Goal: Task Accomplishment & Management: Complete application form

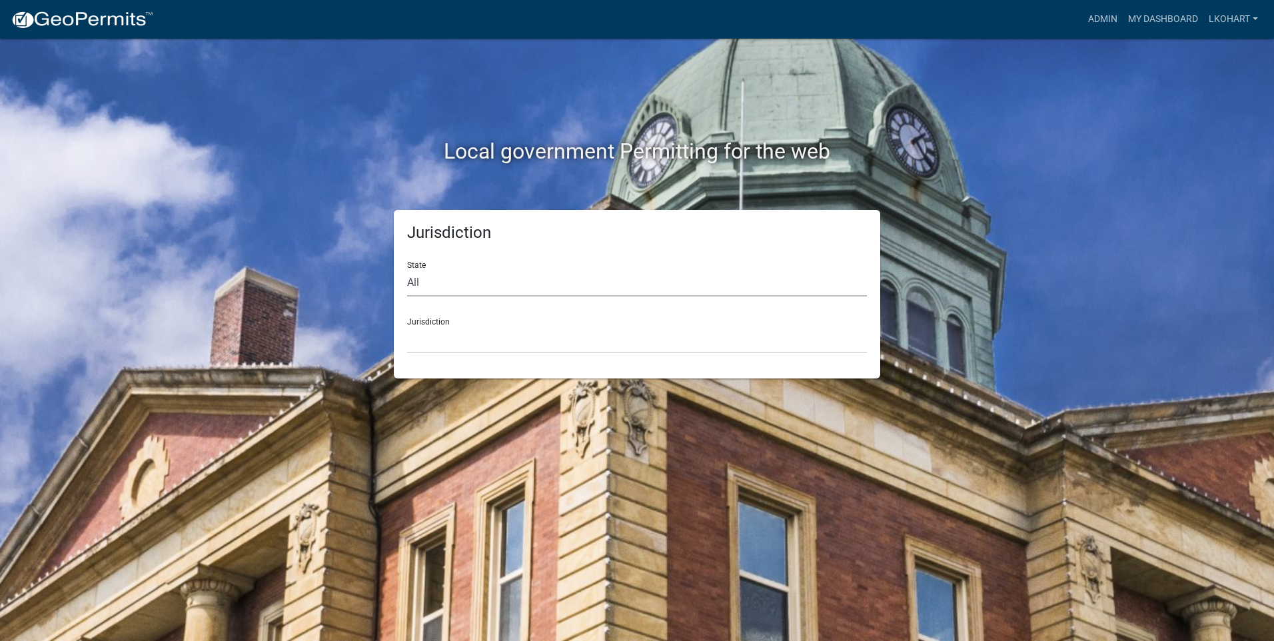
click at [434, 286] on select "All [US_STATE] [US_STATE] [US_STATE] [US_STATE] [US_STATE] [US_STATE] [US_STATE…" at bounding box center [637, 282] width 460 height 27
select select "[US_STATE]"
click at [407, 269] on select "All [US_STATE] [US_STATE] [US_STATE] [US_STATE] [US_STATE] [US_STATE] [US_STATE…" at bounding box center [637, 282] width 460 height 27
click at [531, 355] on div "Jurisdiction State All [US_STATE] [US_STATE] [US_STATE] [US_STATE] [US_STATE] […" at bounding box center [637, 294] width 486 height 169
click at [533, 341] on select "[GEOGRAPHIC_DATA], [US_STATE] [GEOGRAPHIC_DATA], [US_STATE] [GEOGRAPHIC_DATA], …" at bounding box center [637, 339] width 460 height 27
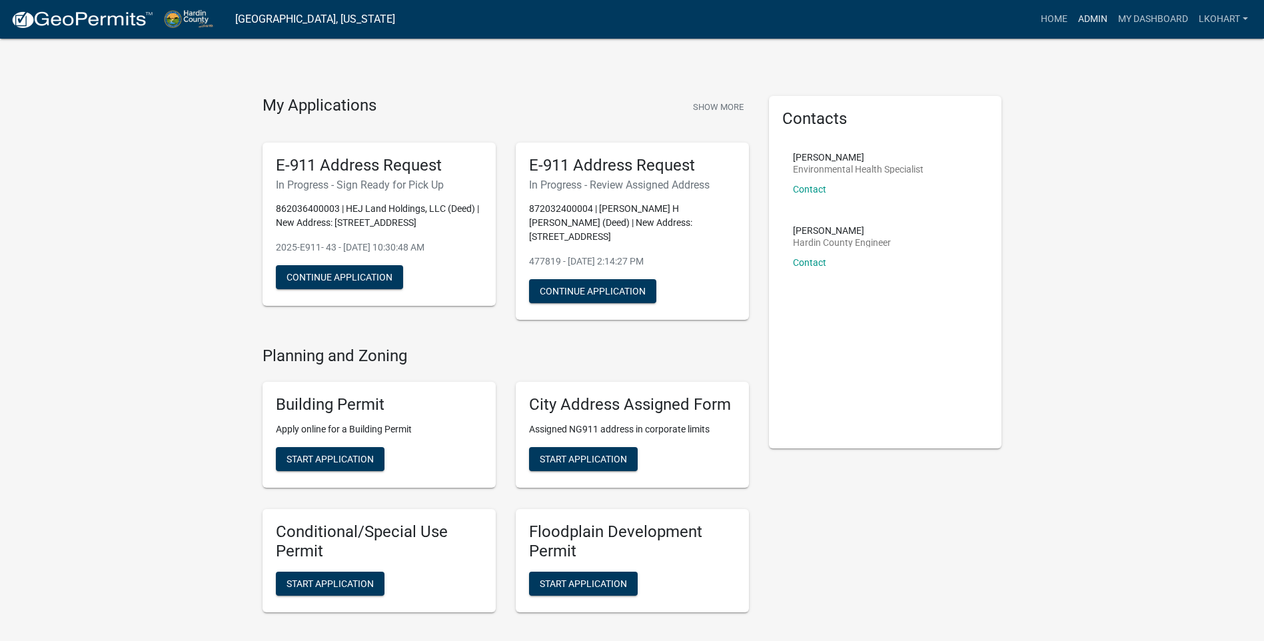
click at [1088, 19] on link "Admin" at bounding box center [1092, 19] width 40 height 25
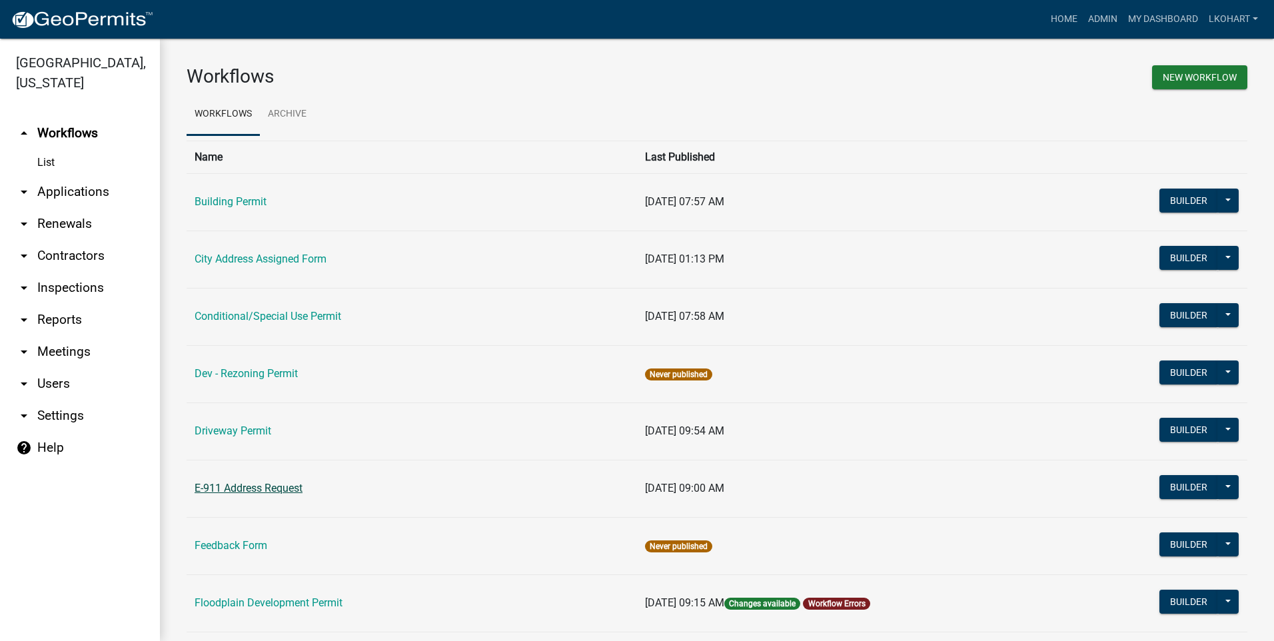
click at [239, 491] on link "E-911 Address Request" at bounding box center [248, 488] width 108 height 13
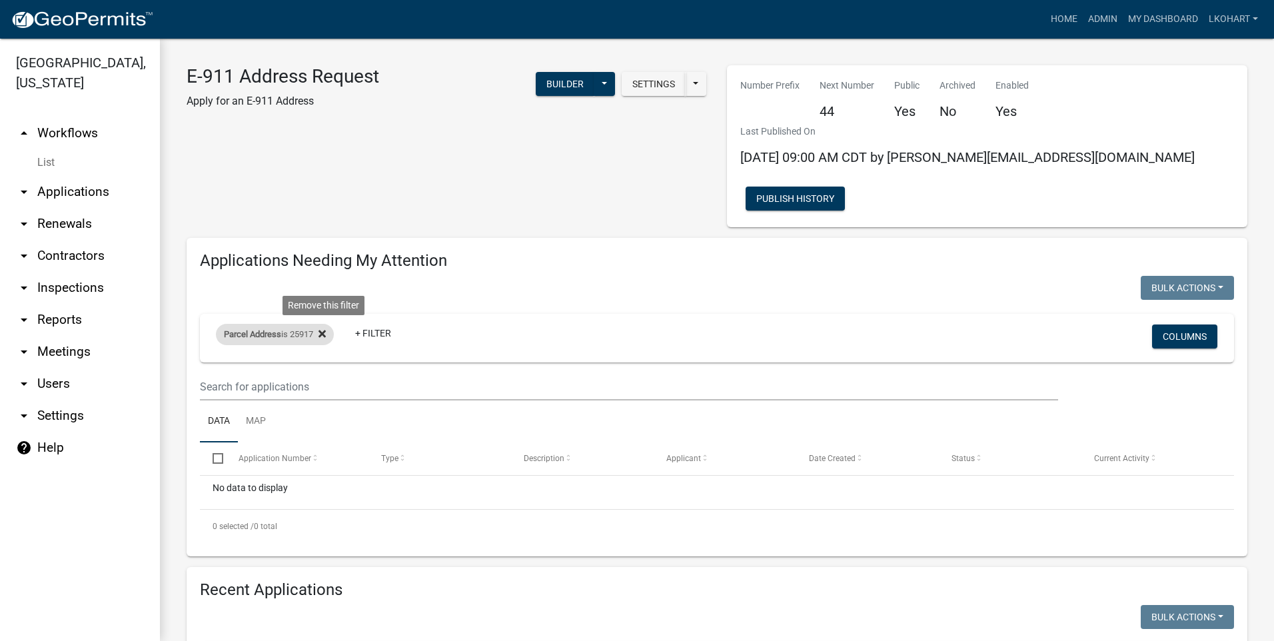
click at [323, 328] on icon at bounding box center [321, 333] width 7 height 11
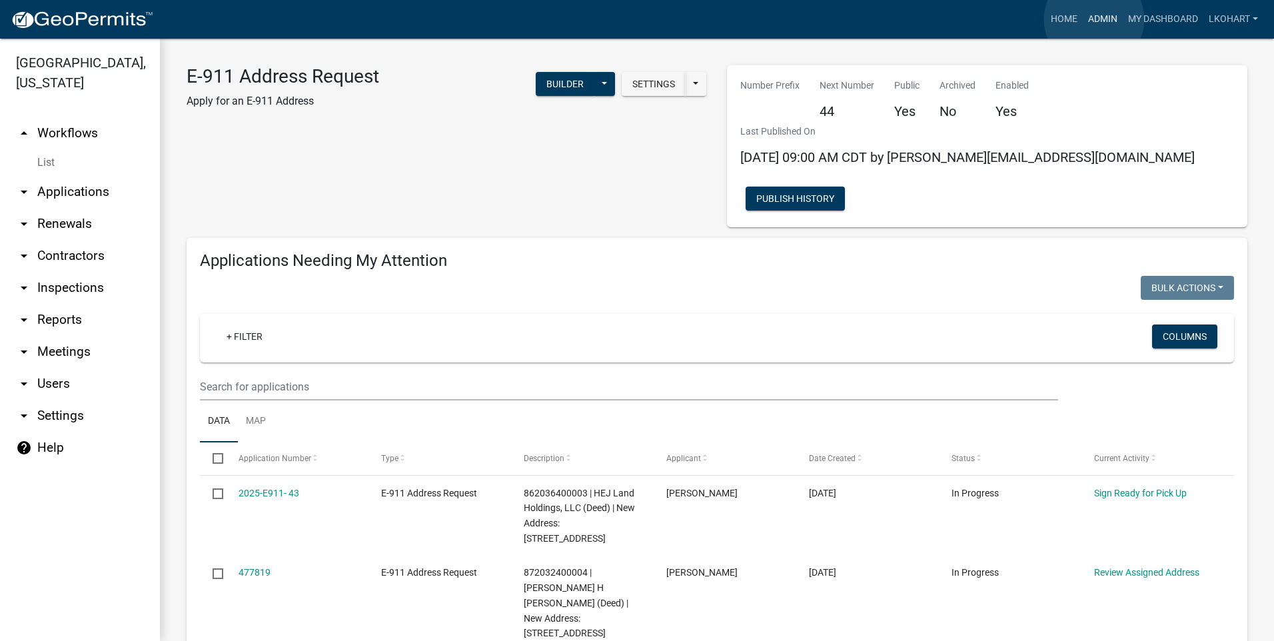
click at [1094, 19] on link "Admin" at bounding box center [1102, 19] width 40 height 25
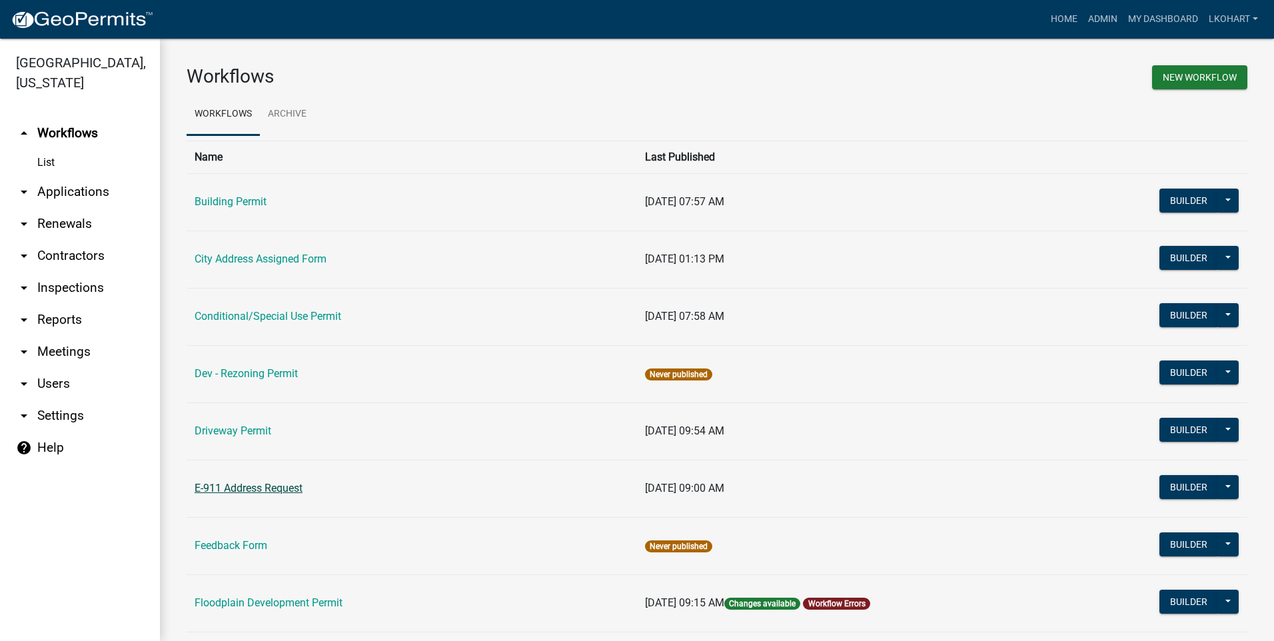
click at [252, 487] on link "E-911 Address Request" at bounding box center [248, 488] width 108 height 13
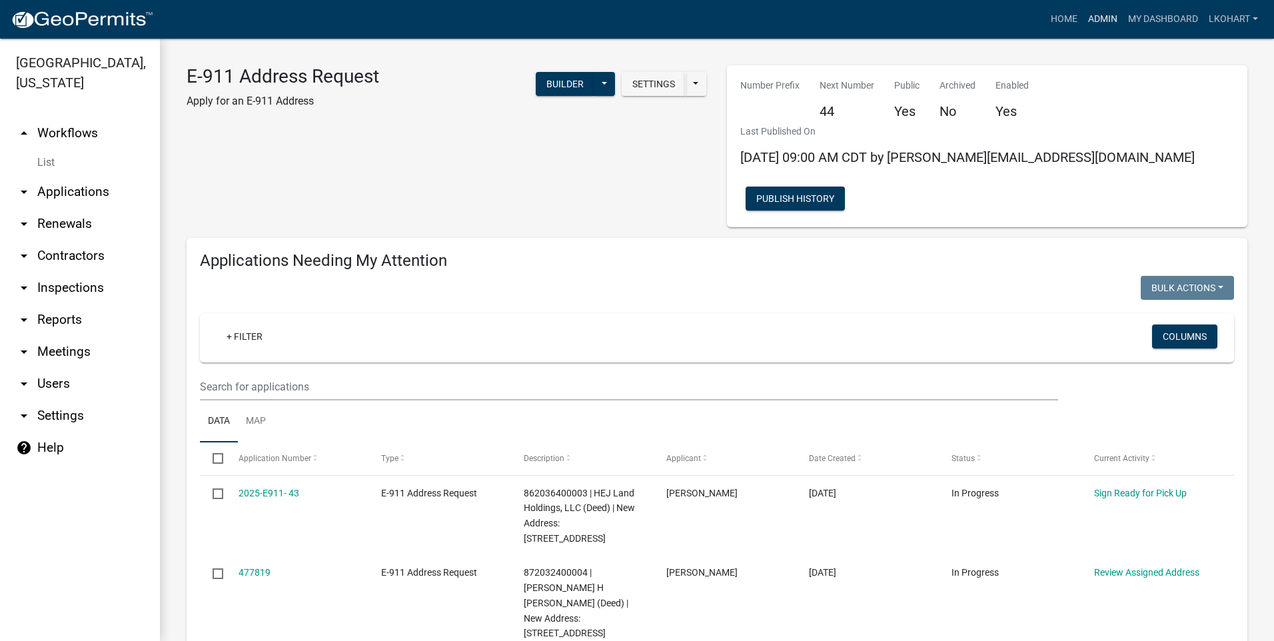
click at [1091, 19] on link "Admin" at bounding box center [1102, 19] width 40 height 25
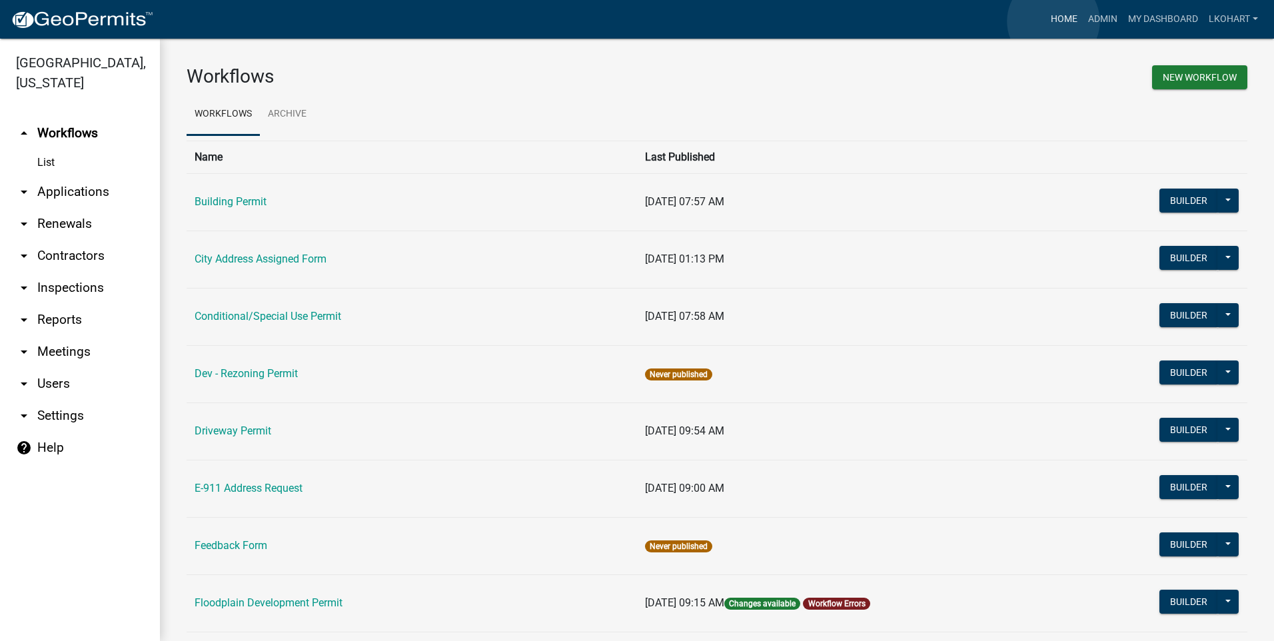
click at [1053, 21] on link "Home" at bounding box center [1063, 19] width 37 height 25
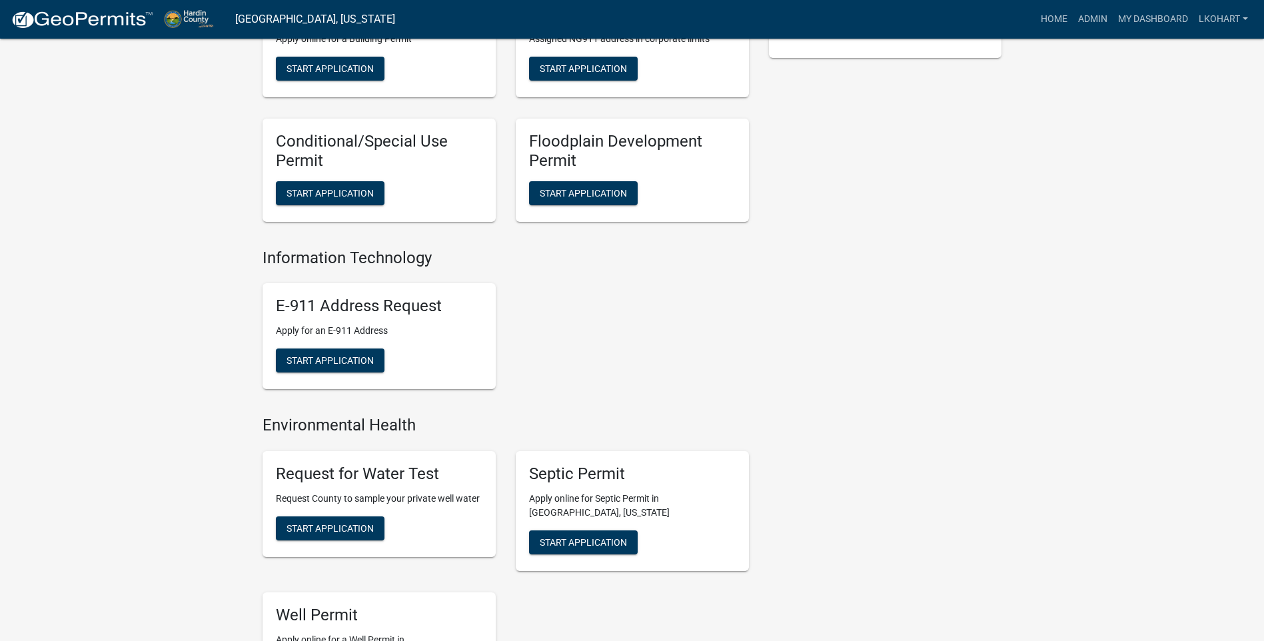
scroll to position [466, 0]
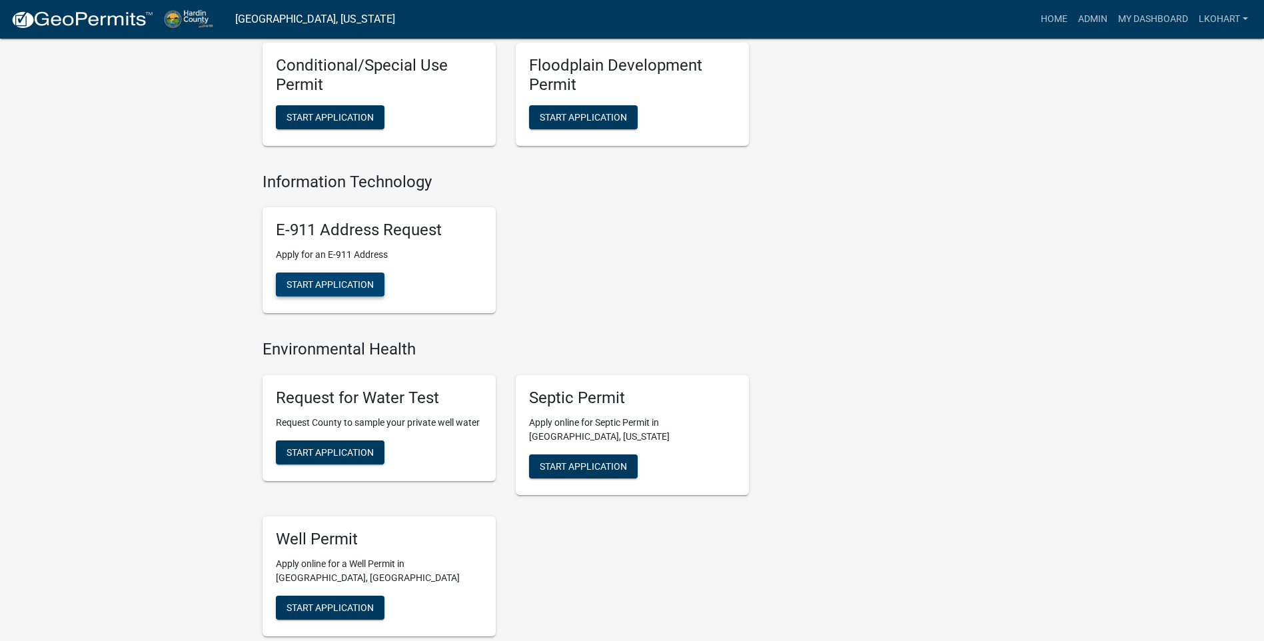
click at [328, 279] on span "Start Application" at bounding box center [329, 284] width 87 height 11
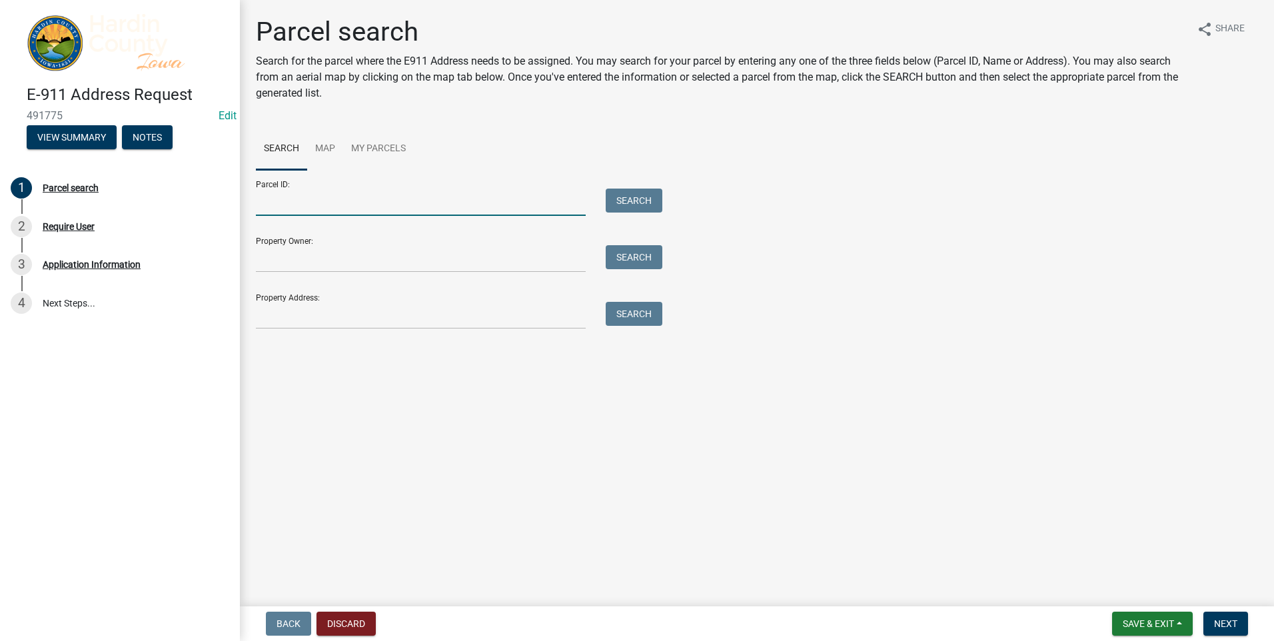
click at [292, 200] on input "Parcel ID:" at bounding box center [421, 201] width 330 height 27
click at [289, 202] on input "Parcel ID:" at bounding box center [421, 201] width 330 height 27
type input "882024300003"
click at [620, 199] on button "Search" at bounding box center [633, 200] width 57 height 24
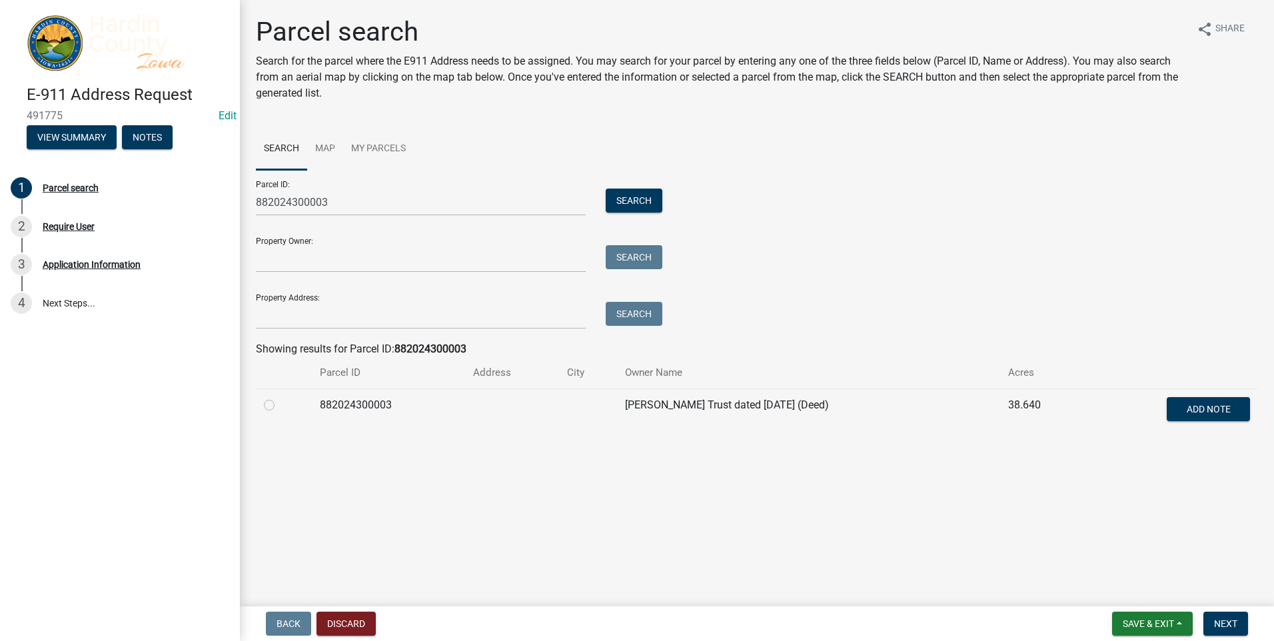
click at [280, 397] on label at bounding box center [280, 397] width 0 height 0
click at [280, 403] on input "radio" at bounding box center [284, 401] width 9 height 9
radio input "true"
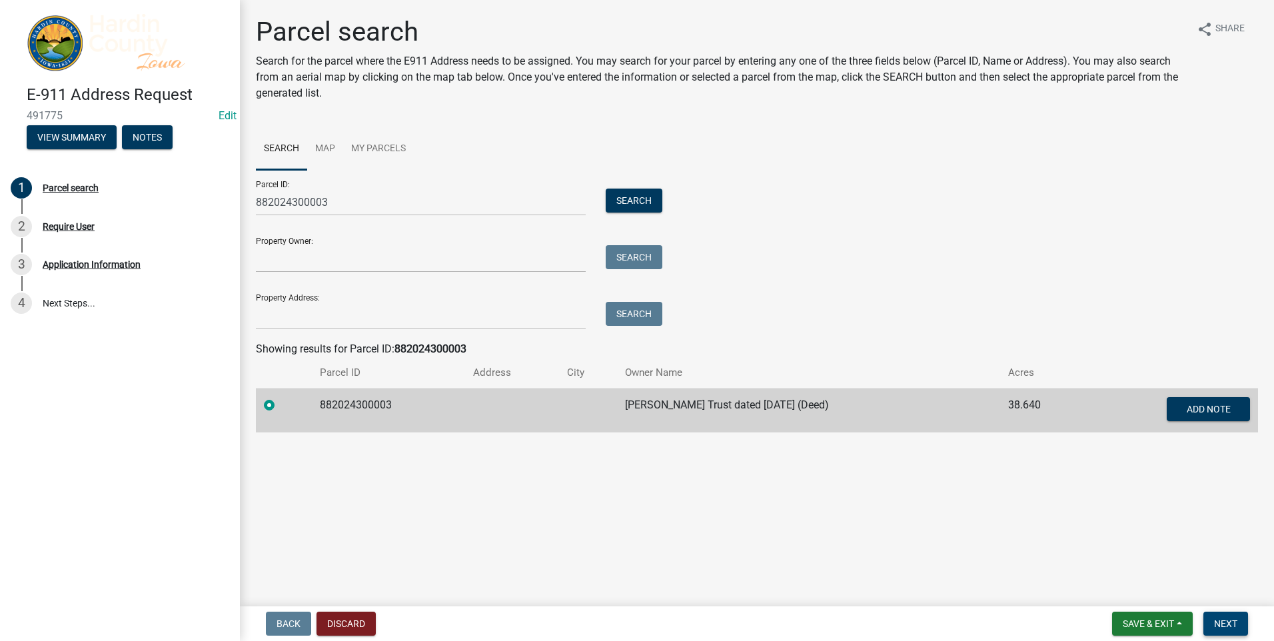
click at [1229, 623] on span "Next" at bounding box center [1225, 623] width 23 height 11
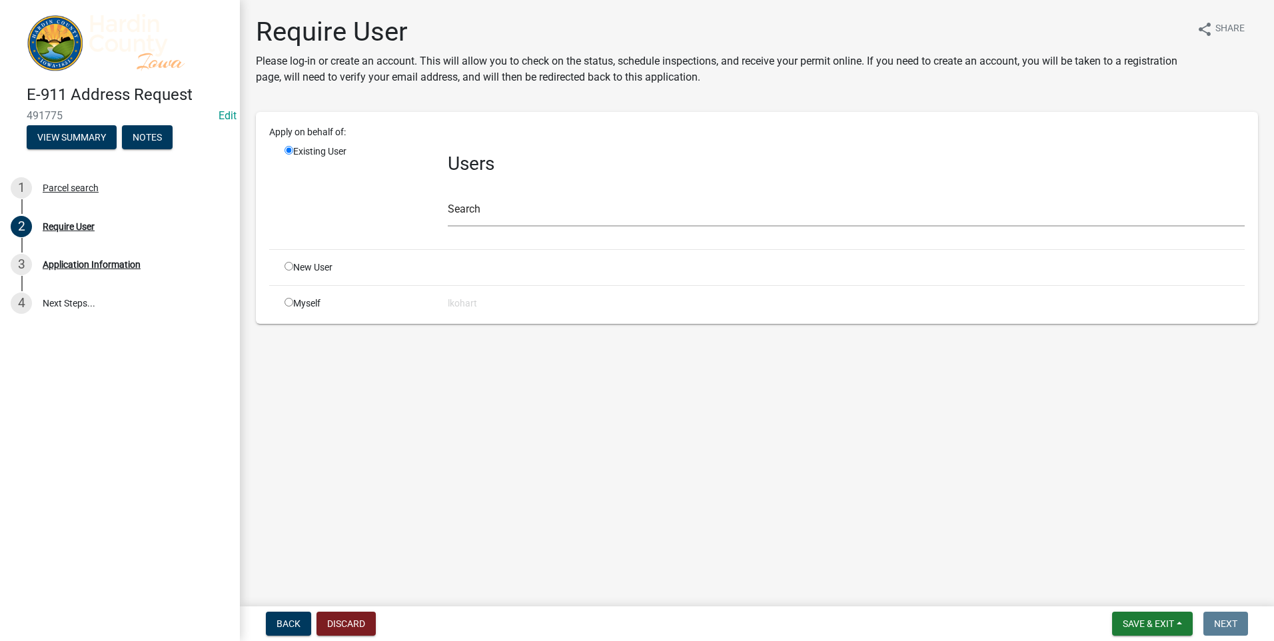
click at [287, 299] on input "radio" at bounding box center [288, 302] width 9 height 9
radio input "true"
radio input "false"
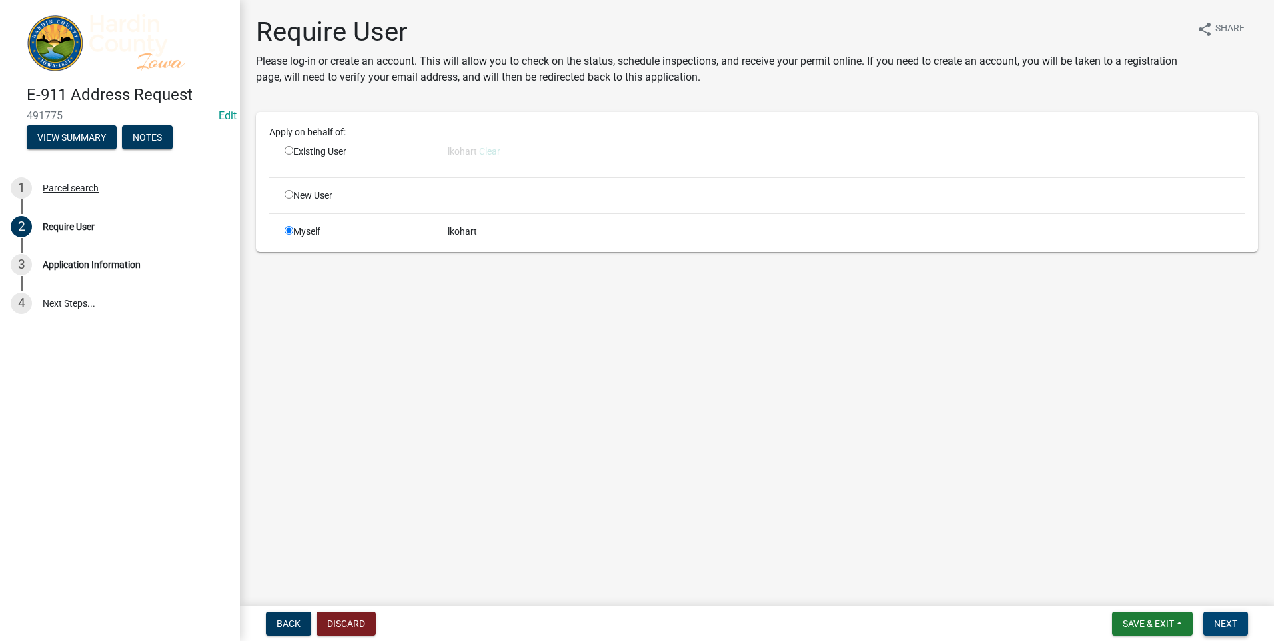
click at [1236, 626] on span "Next" at bounding box center [1225, 623] width 23 height 11
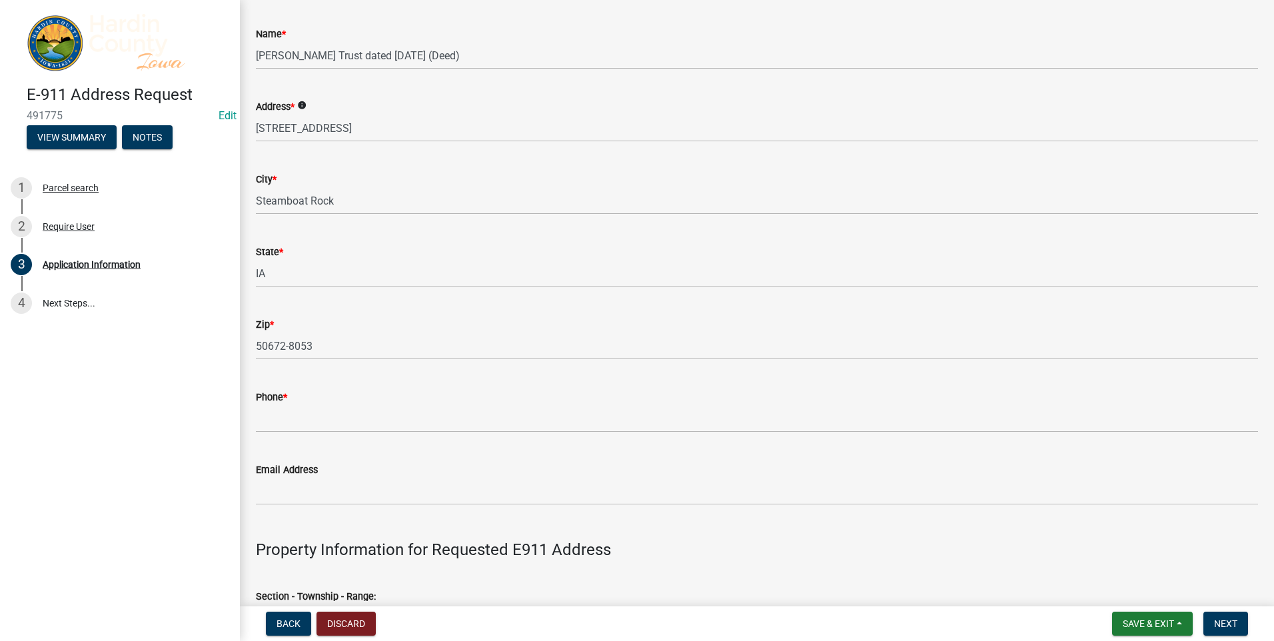
scroll to position [133, 0]
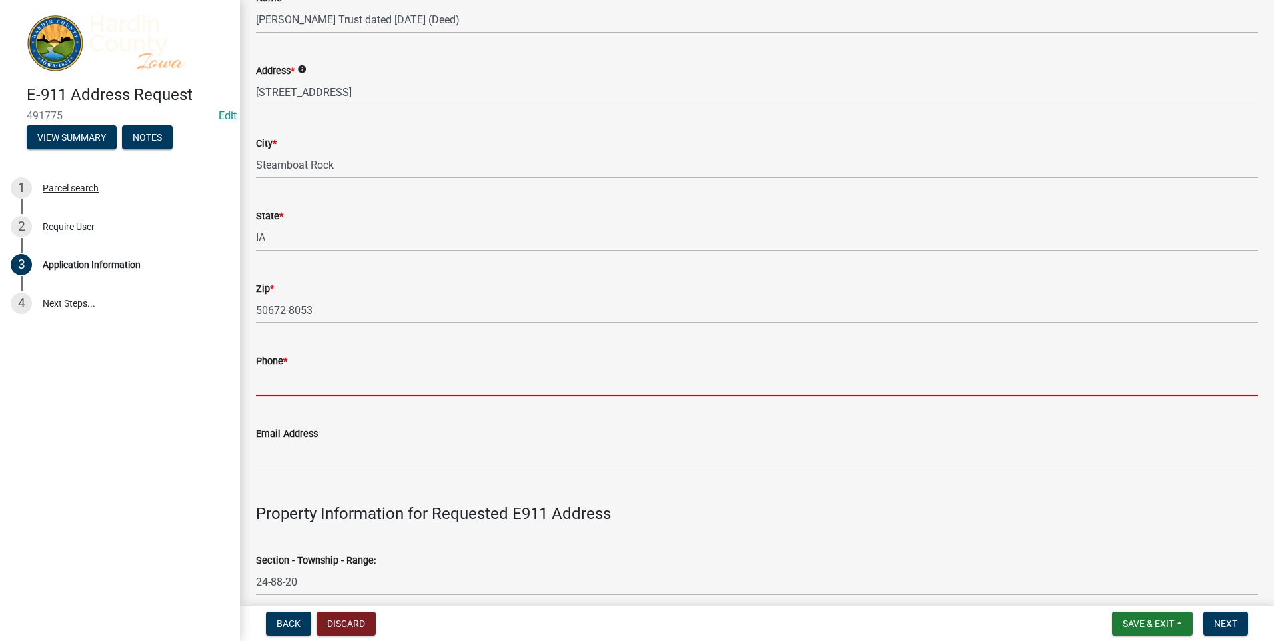
click at [302, 382] on input "Phone *" at bounding box center [757, 382] width 1002 height 27
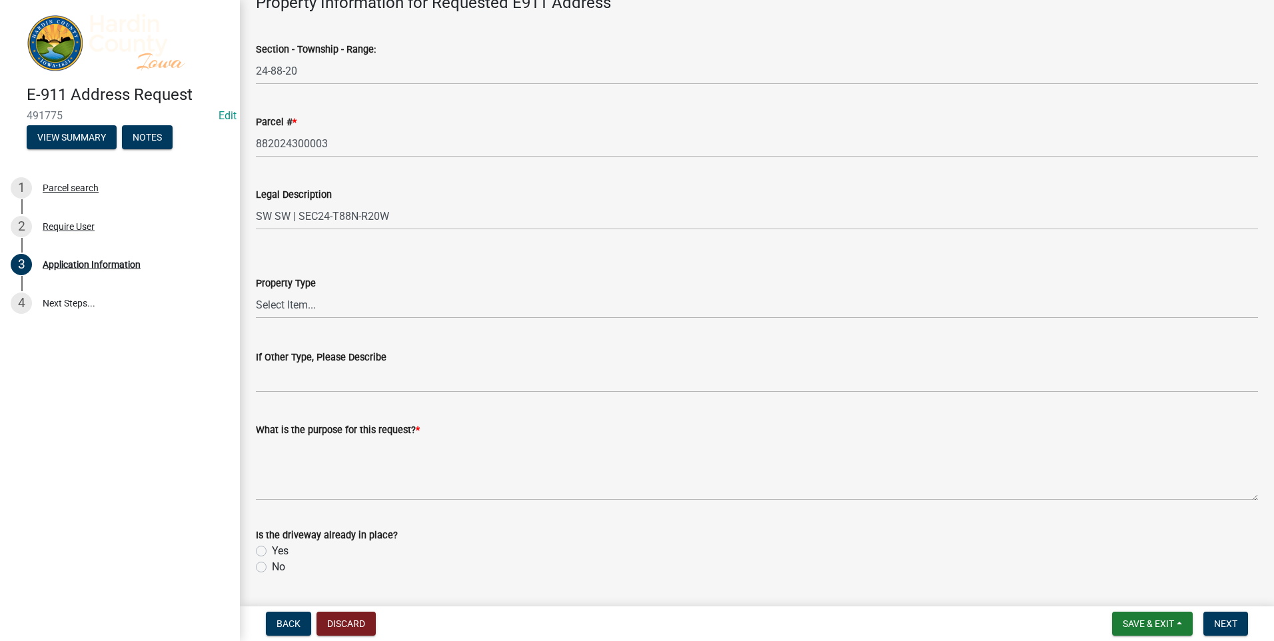
scroll to position [666, 0]
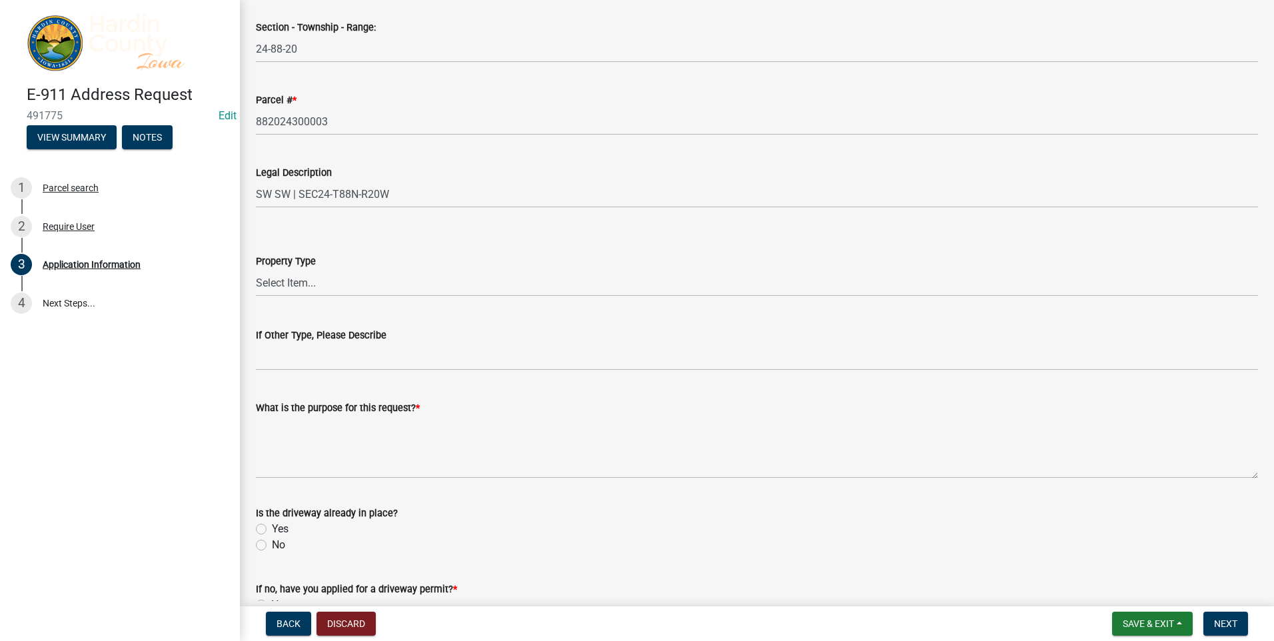
type input "[PHONE_NUMBER]"
click at [276, 278] on select "Select Item... Agricultural Commercial Residential County State Hog Confinement…" at bounding box center [757, 282] width 1002 height 27
click at [256, 269] on select "Select Item... Agricultural Commercial Residential County State Hog Confinement…" at bounding box center [757, 282] width 1002 height 27
select select "f6c3e2c3-c1af-4d2f-8ccd-cce3a1ac00b0"
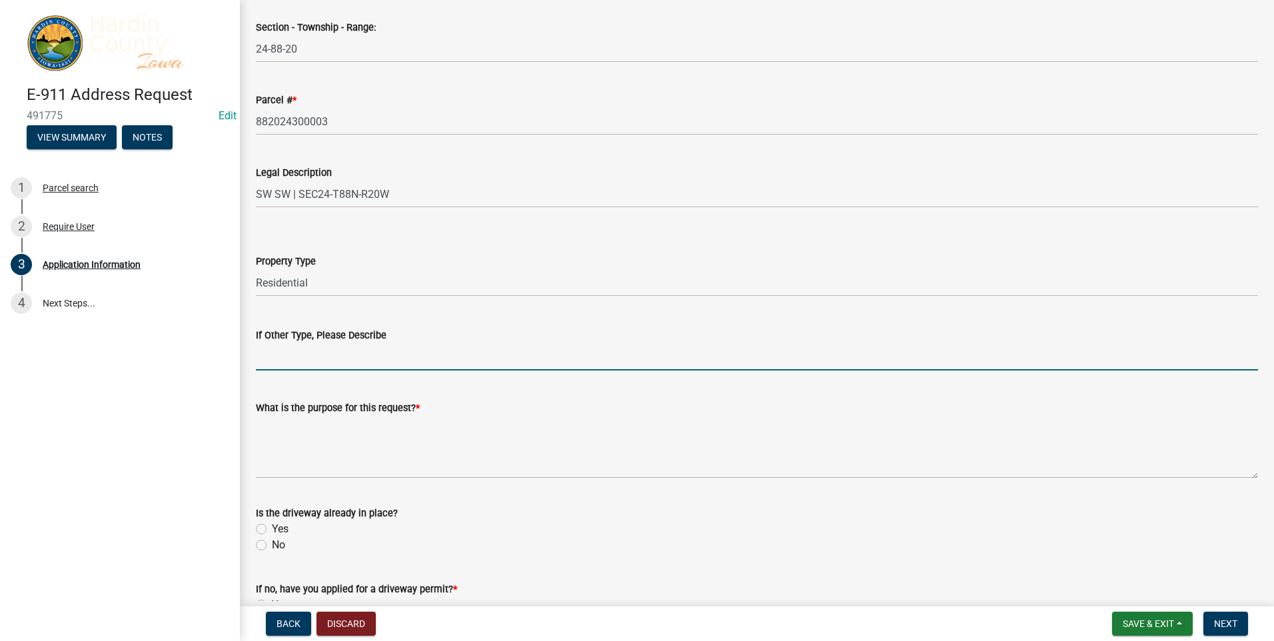
click at [282, 356] on input "If Other Type, Please Describe" at bounding box center [757, 356] width 1002 height 27
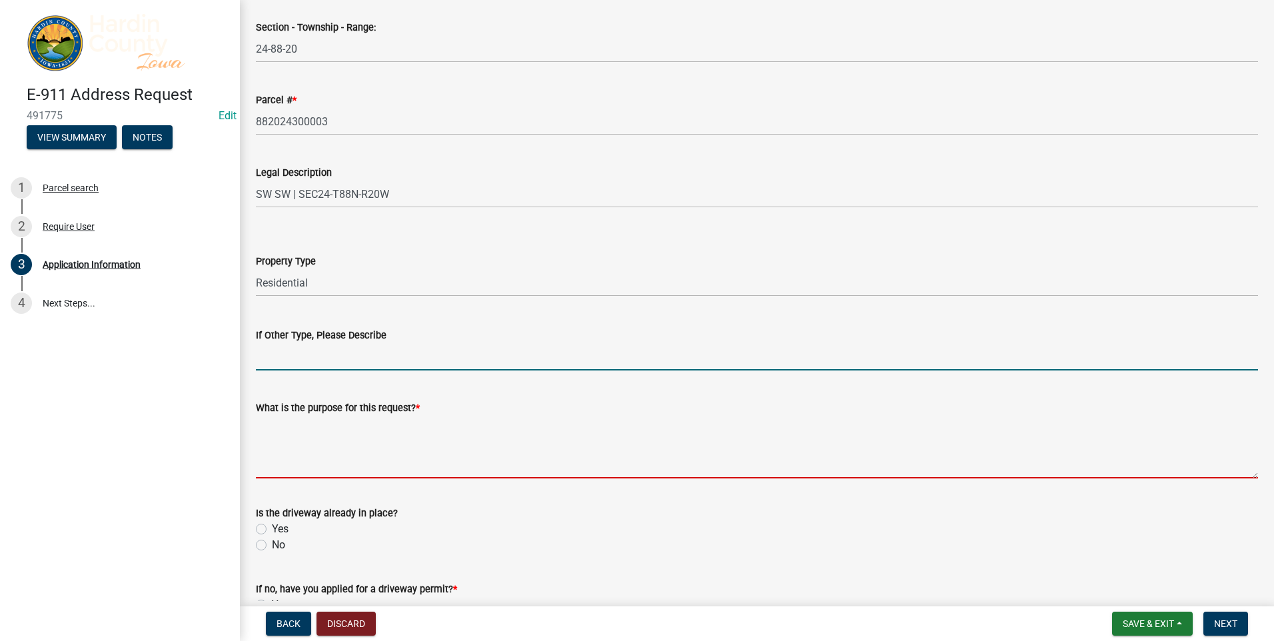
click at [279, 448] on textarea "What is the purpose for this request? *" at bounding box center [757, 447] width 1002 height 63
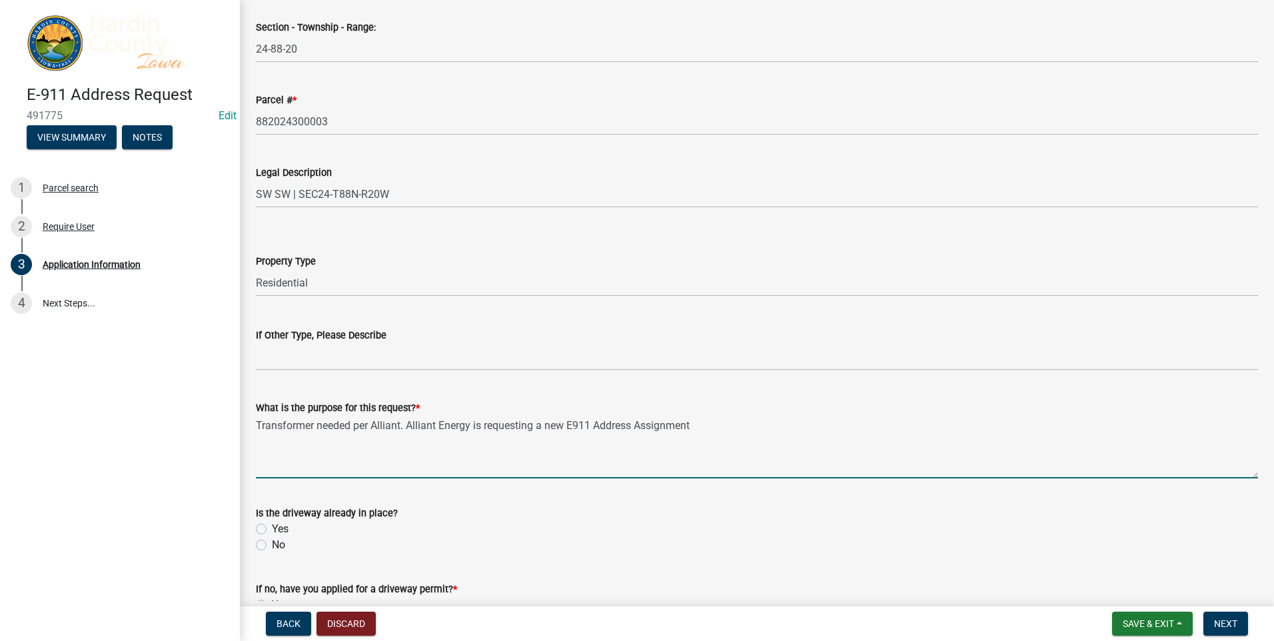
type textarea "Transformer needed per Alliant. Alliant Energy is requesting a new E911 Address…"
click at [266, 526] on div "Yes" at bounding box center [757, 529] width 1002 height 16
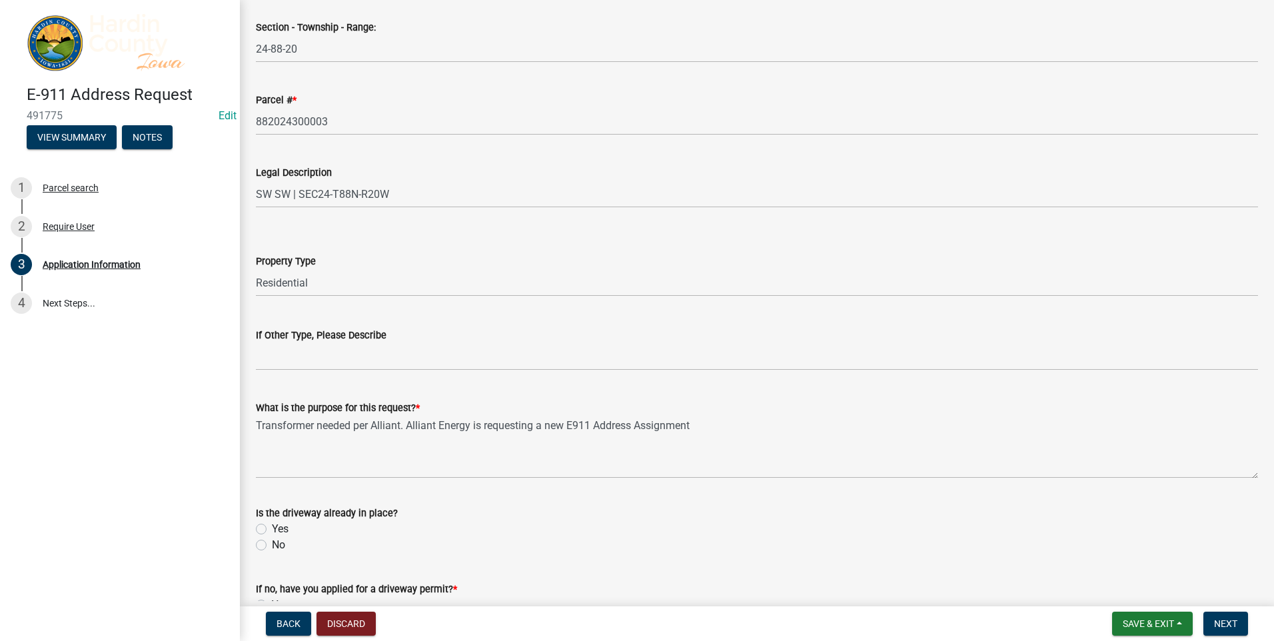
click at [272, 529] on label "Yes" at bounding box center [280, 529] width 17 height 16
click at [272, 529] on input "Yes" at bounding box center [276, 525] width 9 height 9
radio input "true"
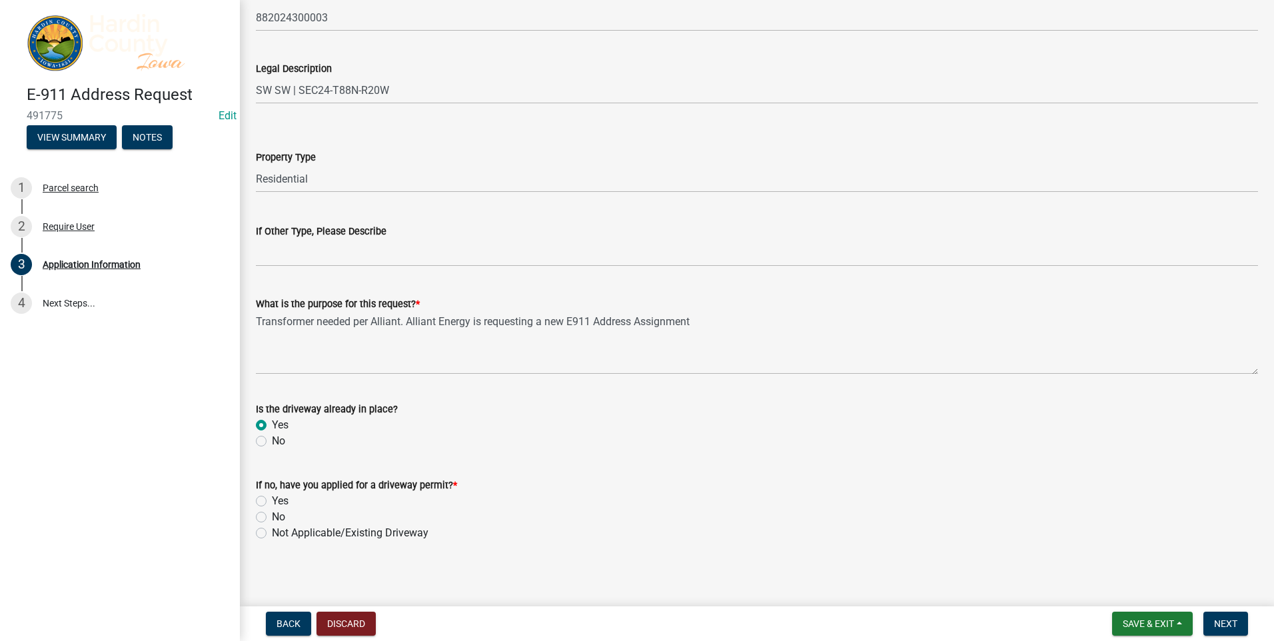
scroll to position [774, 0]
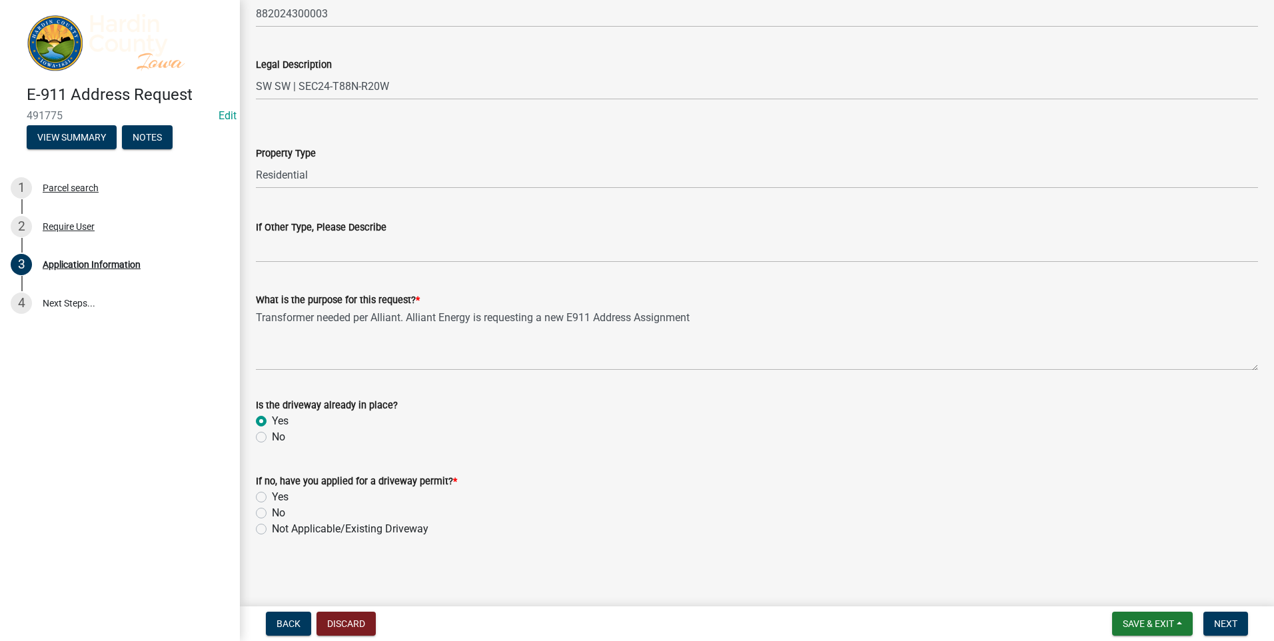
click at [272, 529] on label "Not Applicable/Existing Driveway" at bounding box center [350, 529] width 157 height 16
click at [272, 529] on input "Not Applicable/Existing Driveway" at bounding box center [276, 525] width 9 height 9
radio input "true"
click at [1230, 627] on span "Next" at bounding box center [1225, 623] width 23 height 11
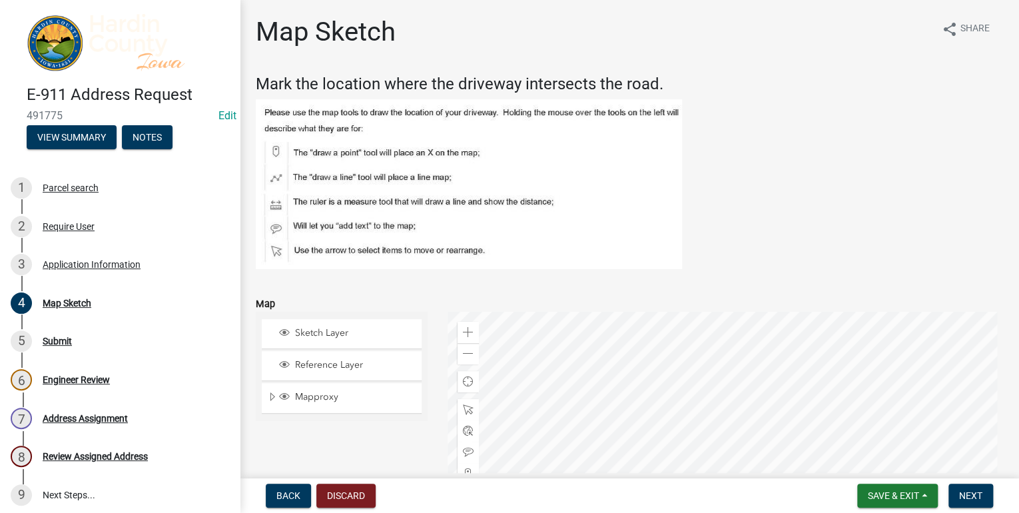
click at [725, 312] on div at bounding box center [726, 478] width 556 height 333
drag, startPoint x: 725, startPoint y: 175, endPoint x: 727, endPoint y: 223, distance: 48.0
click at [726, 214] on figure at bounding box center [629, 184] width 747 height 170
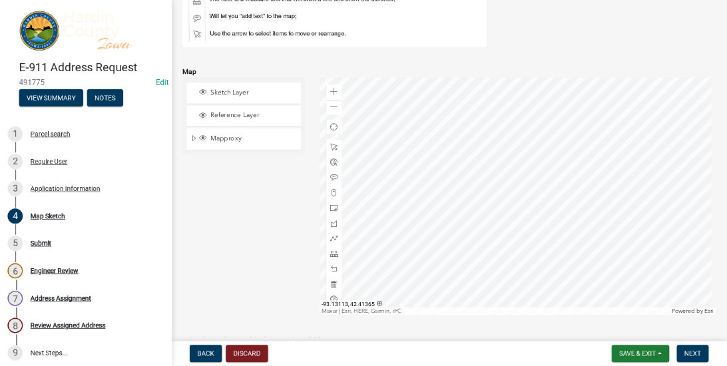
scroll to position [220, 0]
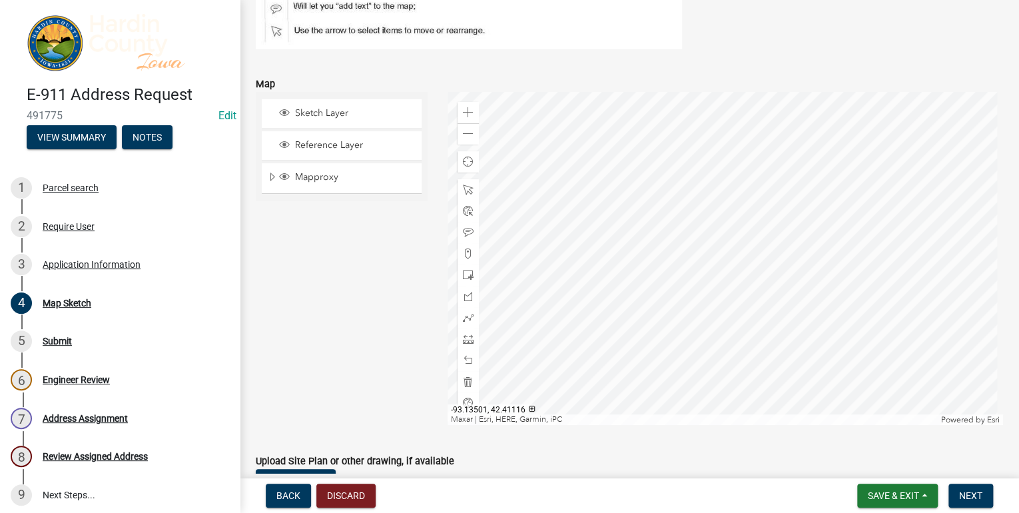
click at [788, 344] on div at bounding box center [726, 258] width 556 height 333
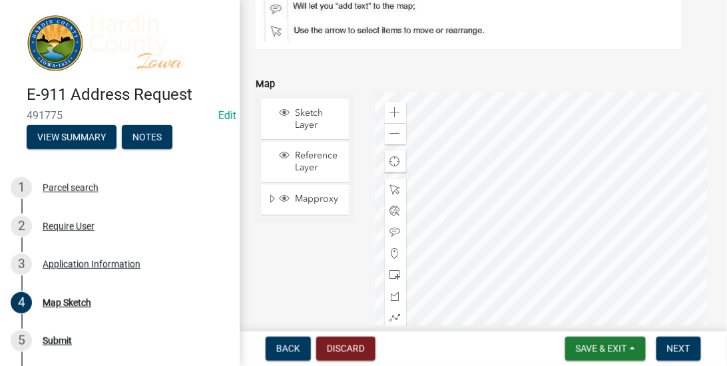
click at [584, 183] on div at bounding box center [543, 258] width 337 height 333
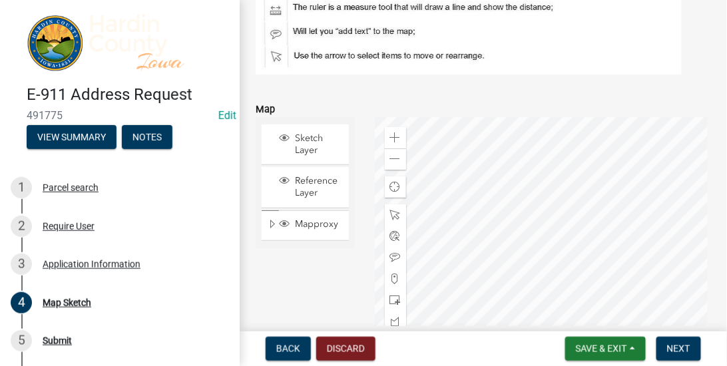
scroll to position [182, 0]
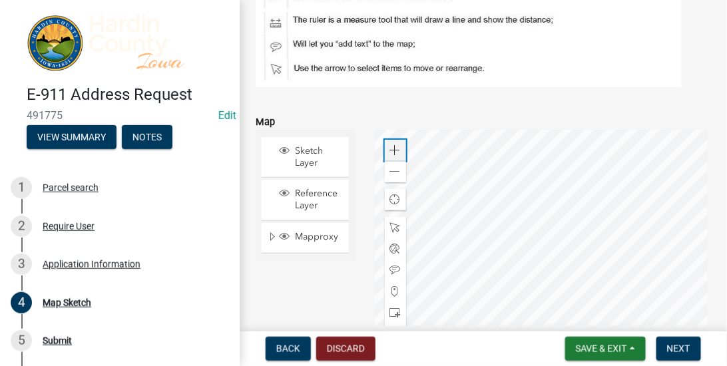
click at [390, 149] on span at bounding box center [395, 150] width 11 height 11
click at [604, 290] on div at bounding box center [543, 296] width 337 height 333
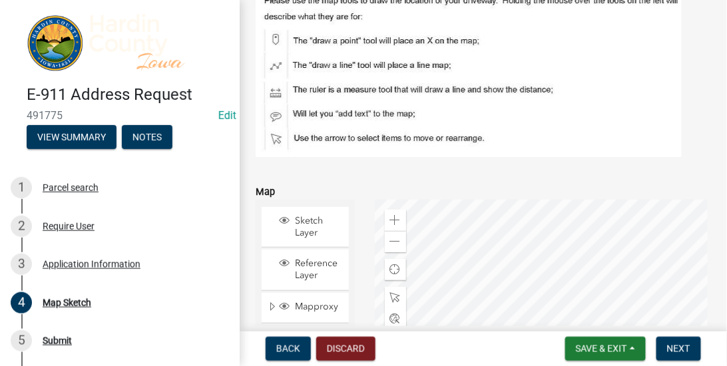
scroll to position [106, 0]
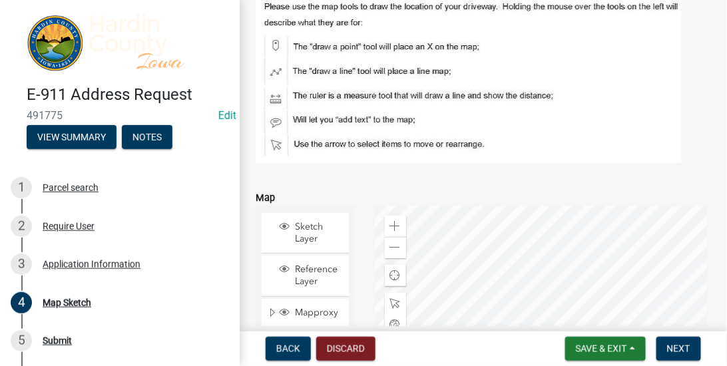
click at [276, 43] on img at bounding box center [469, 78] width 426 height 170
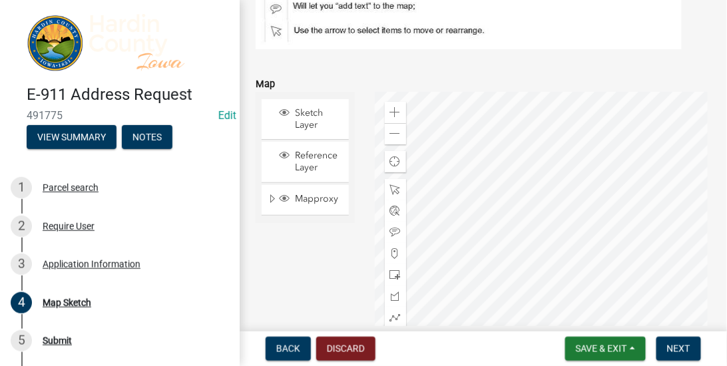
scroll to position [220, 0]
click at [392, 251] on span at bounding box center [395, 253] width 11 height 11
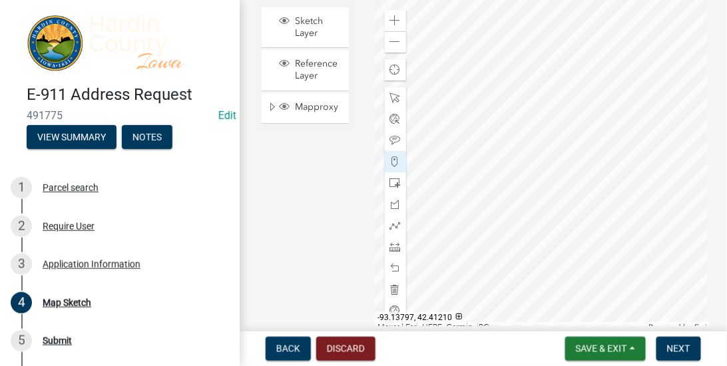
click at [510, 133] on div at bounding box center [543, 166] width 337 height 333
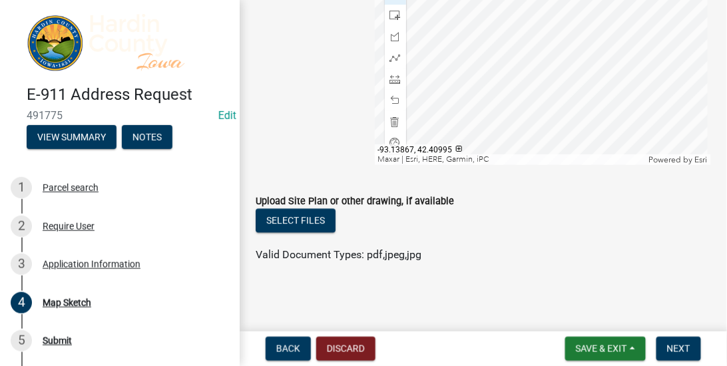
scroll to position [480, 0]
click at [683, 349] on span "Next" at bounding box center [678, 349] width 23 height 11
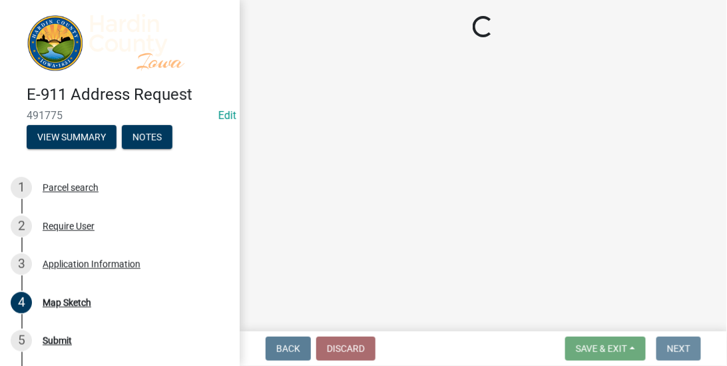
scroll to position [0, 0]
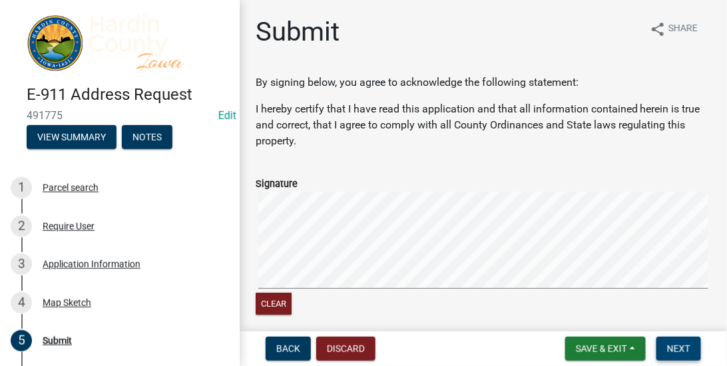
click at [680, 350] on span "Next" at bounding box center [678, 349] width 23 height 11
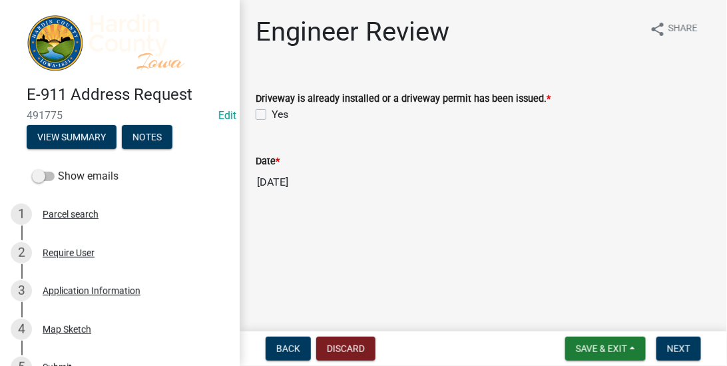
click at [272, 114] on label "Yes" at bounding box center [280, 115] width 17 height 16
click at [272, 114] on input "Yes" at bounding box center [276, 111] width 9 height 9
checkbox input "true"
click at [681, 351] on span "Next" at bounding box center [678, 349] width 23 height 11
